Goal: Contribute content: Contribute content

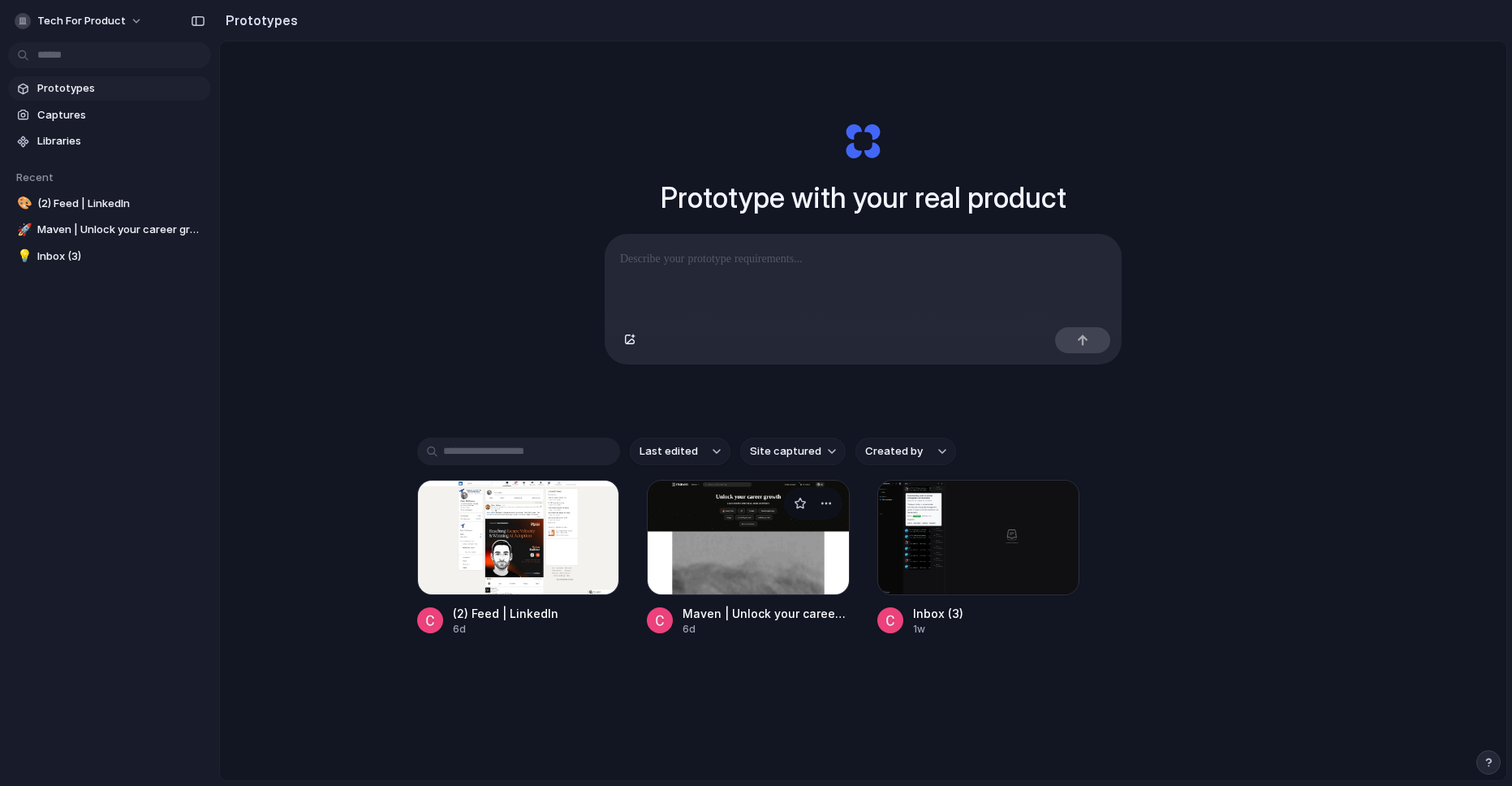
click at [716, 532] on div at bounding box center [748, 538] width 203 height 115
click at [472, 533] on div at bounding box center [519, 538] width 203 height 115
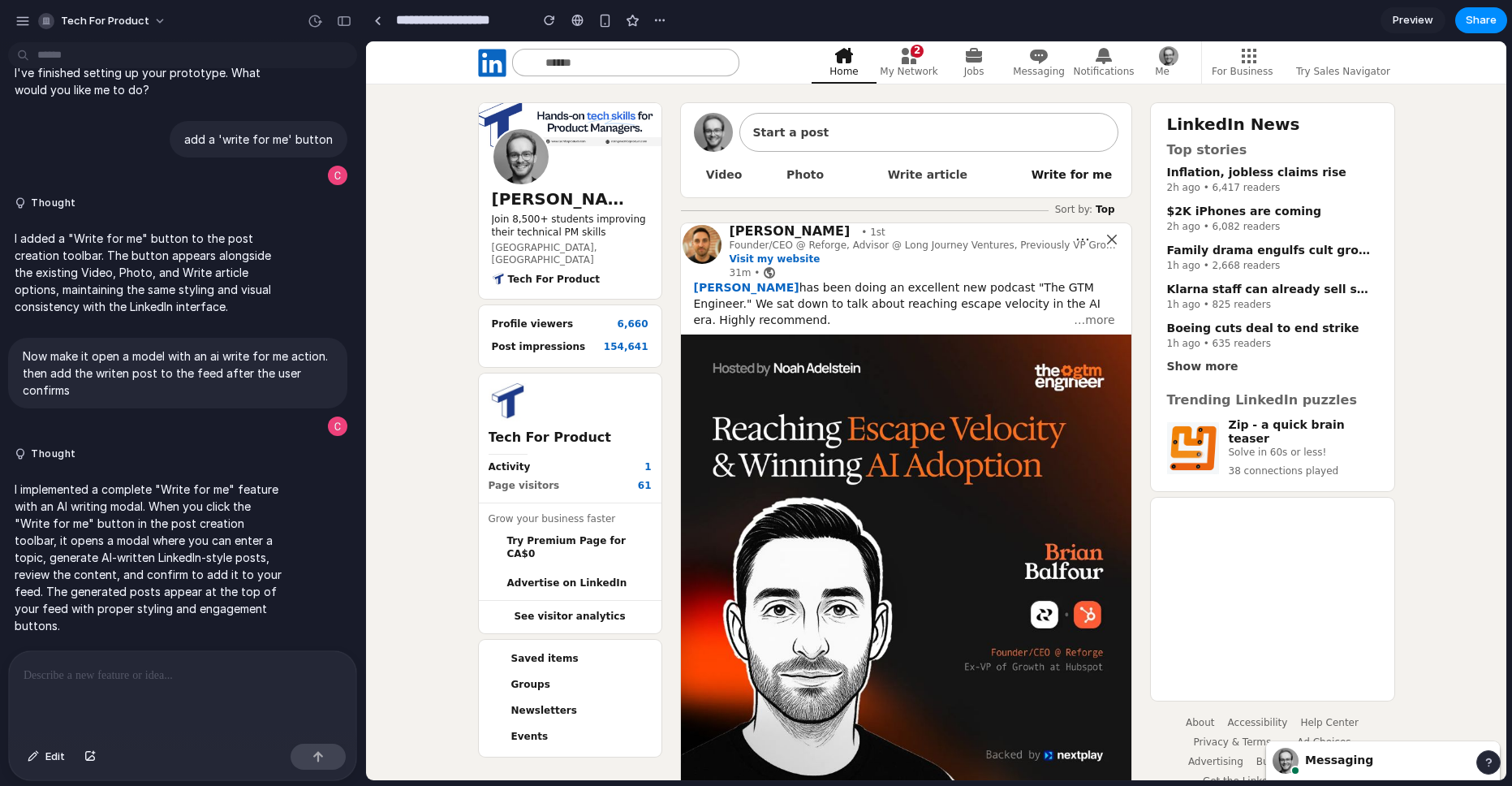
click at [1035, 172] on span "Write for me" at bounding box center [1071, 174] width 81 height 23
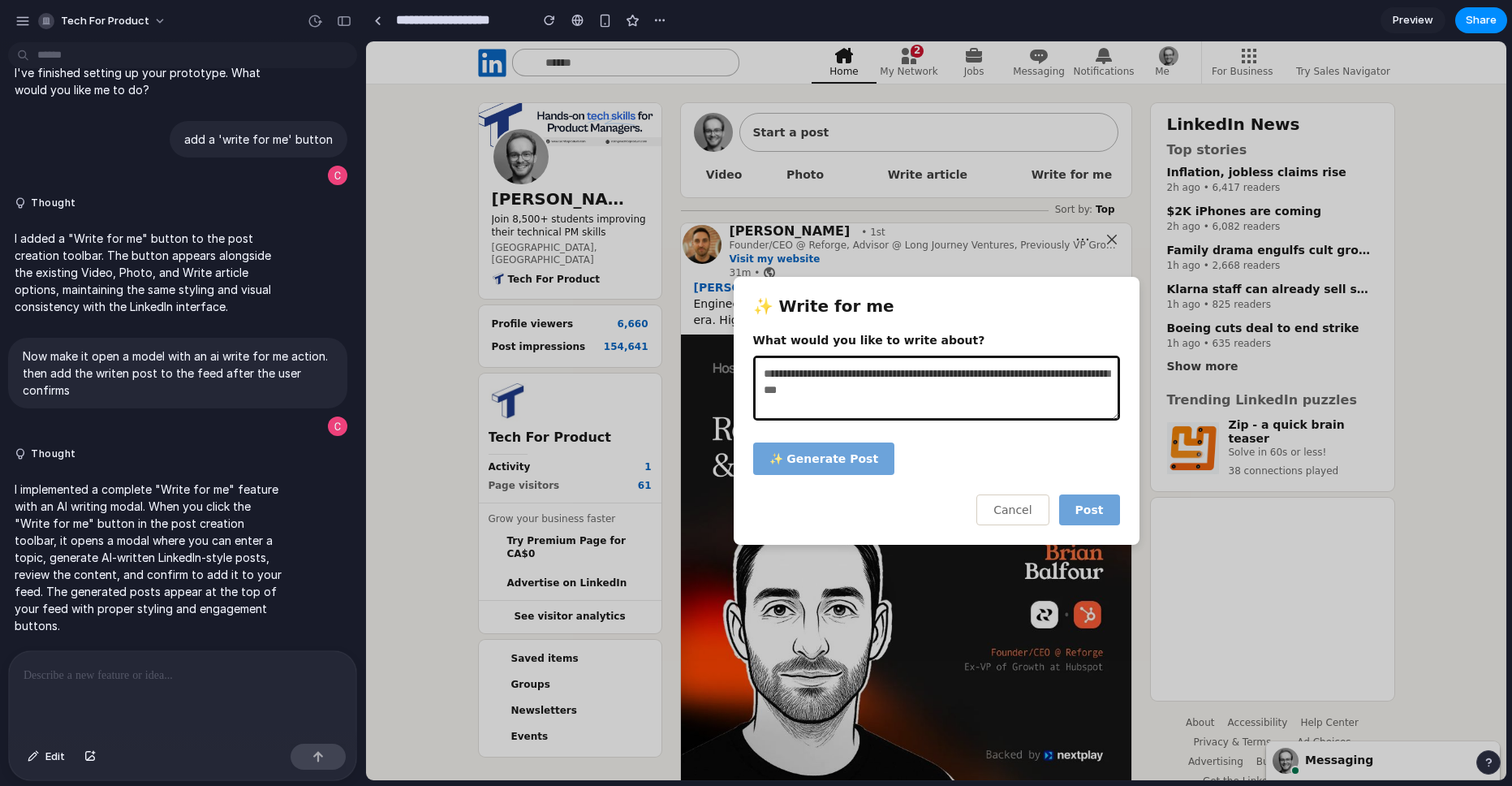
click at [871, 388] on textarea at bounding box center [936, 388] width 367 height 65
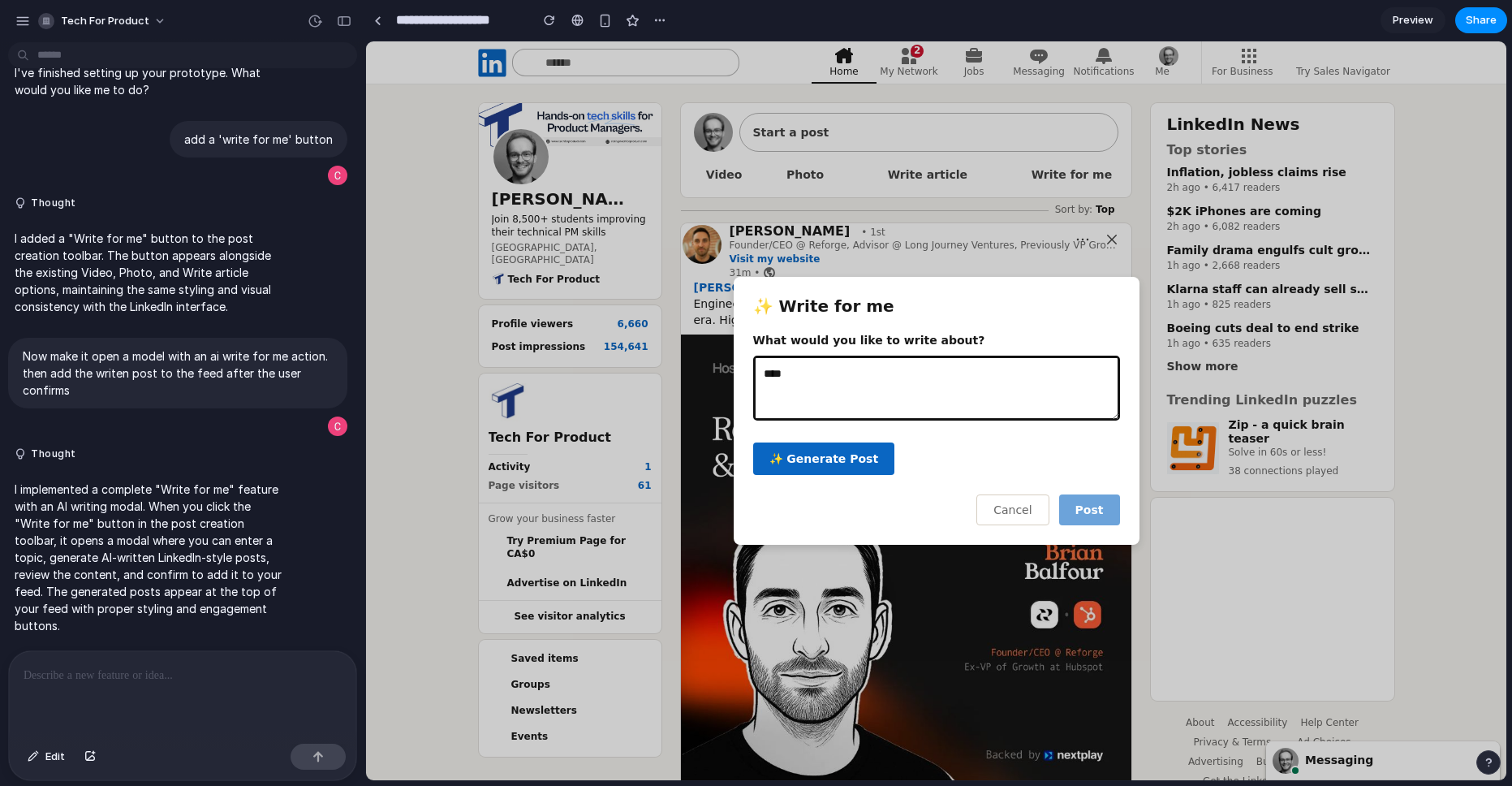
type textarea "****"
click at [843, 453] on span "✨ Generate Post" at bounding box center [823, 459] width 109 height 13
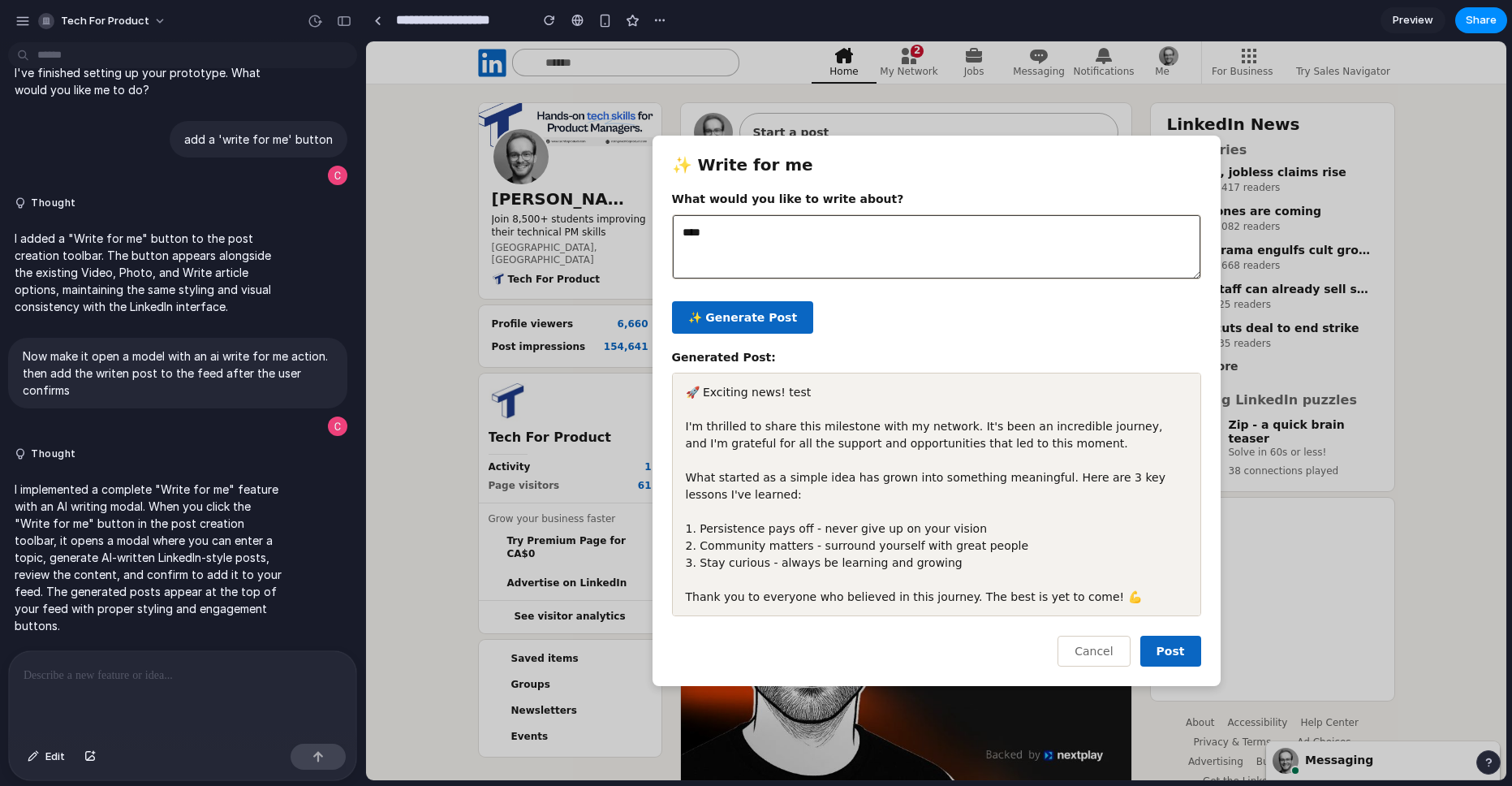
scroll to position [3, 0]
click at [1157, 648] on button "Post" at bounding box center [1170, 651] width 61 height 31
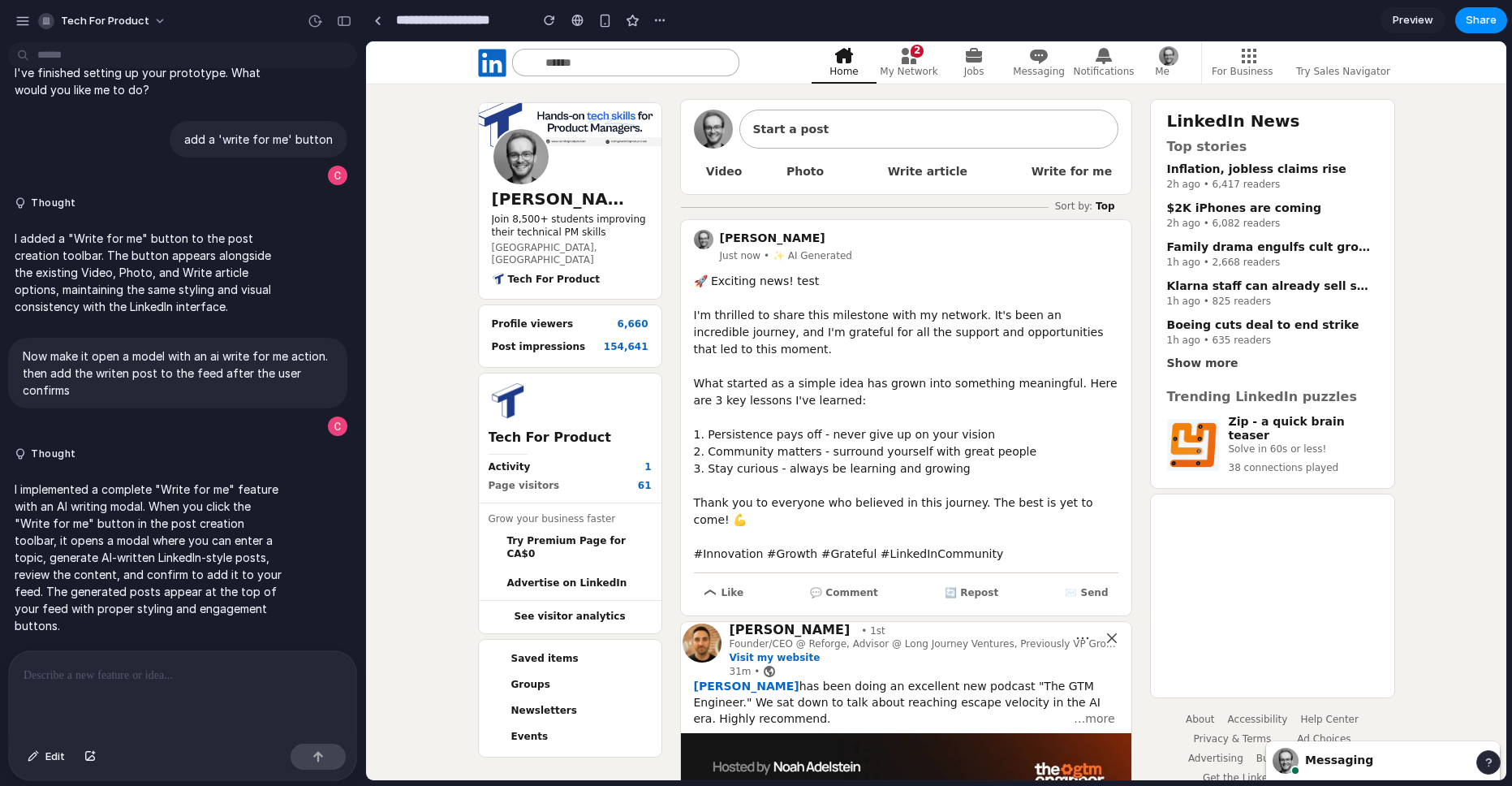
scroll to position [0, 0]
